Goal: Task Accomplishment & Management: Manage account settings

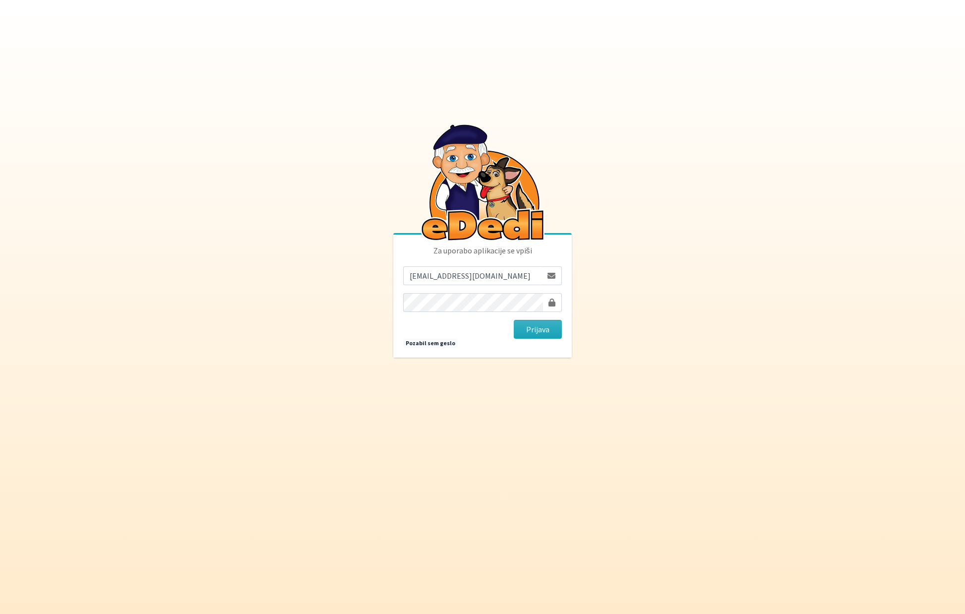
drag, startPoint x: 634, startPoint y: 330, endPoint x: 600, endPoint y: 334, distance: 34.5
click at [634, 330] on body "Za uporabo aplikacije se vpiši [EMAIL_ADDRESS][DOMAIN_NAME] [GEOGRAPHIC_DATA] P…" at bounding box center [482, 307] width 965 height 614
click at [545, 330] on button "Prijava" at bounding box center [538, 329] width 48 height 19
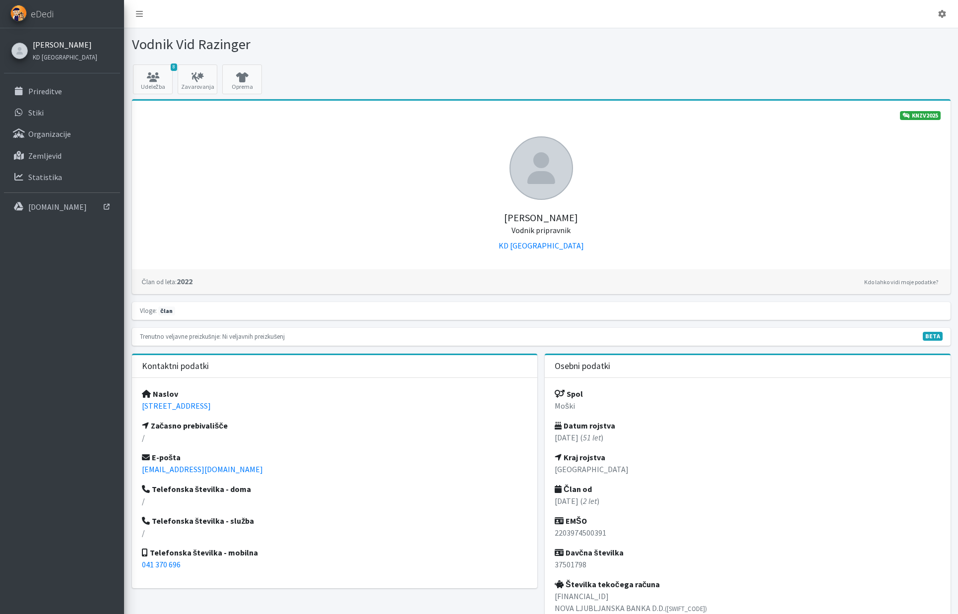
click at [40, 46] on link "[PERSON_NAME]" at bounding box center [65, 45] width 64 height 12
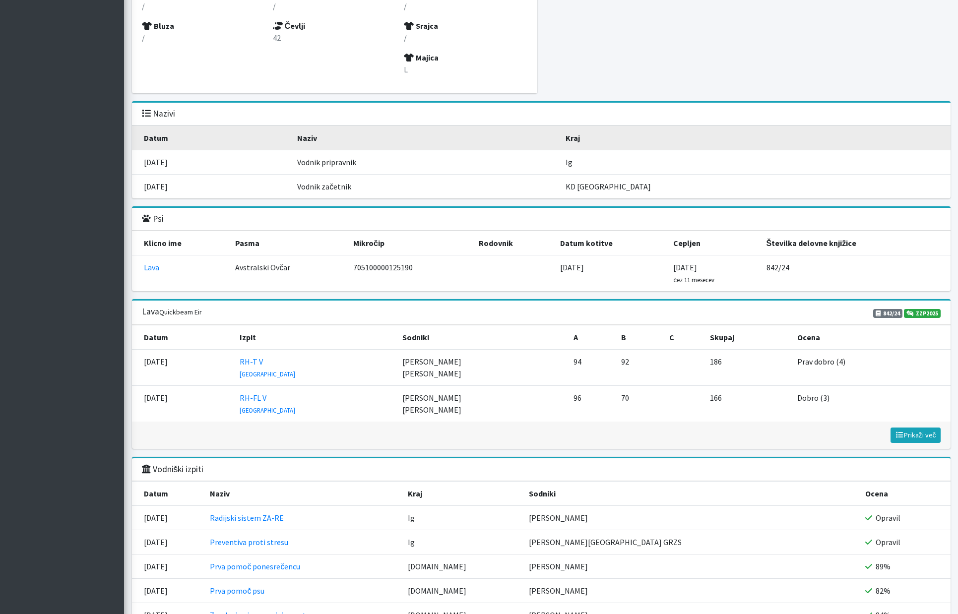
scroll to position [1169, 0]
